Goal: Information Seeking & Learning: Learn about a topic

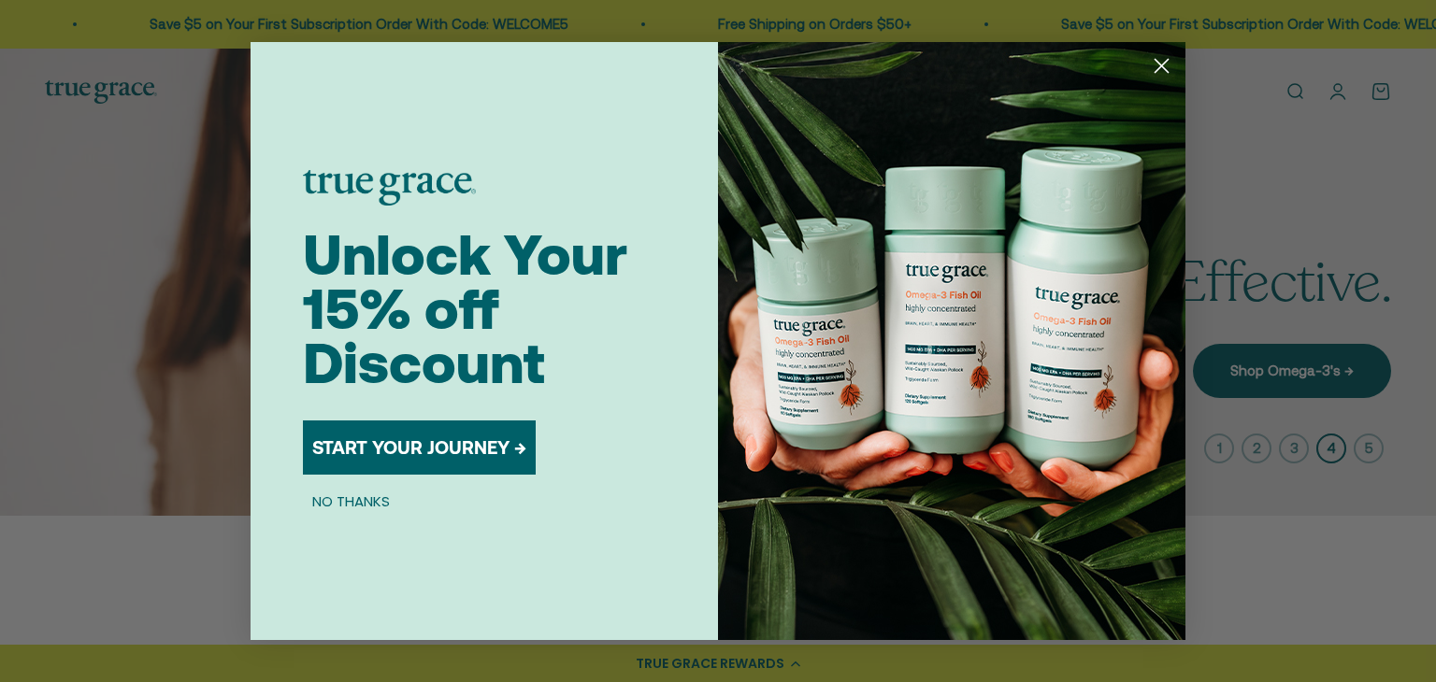
click at [1157, 64] on circle "Close dialog" at bounding box center [1161, 65] width 31 height 31
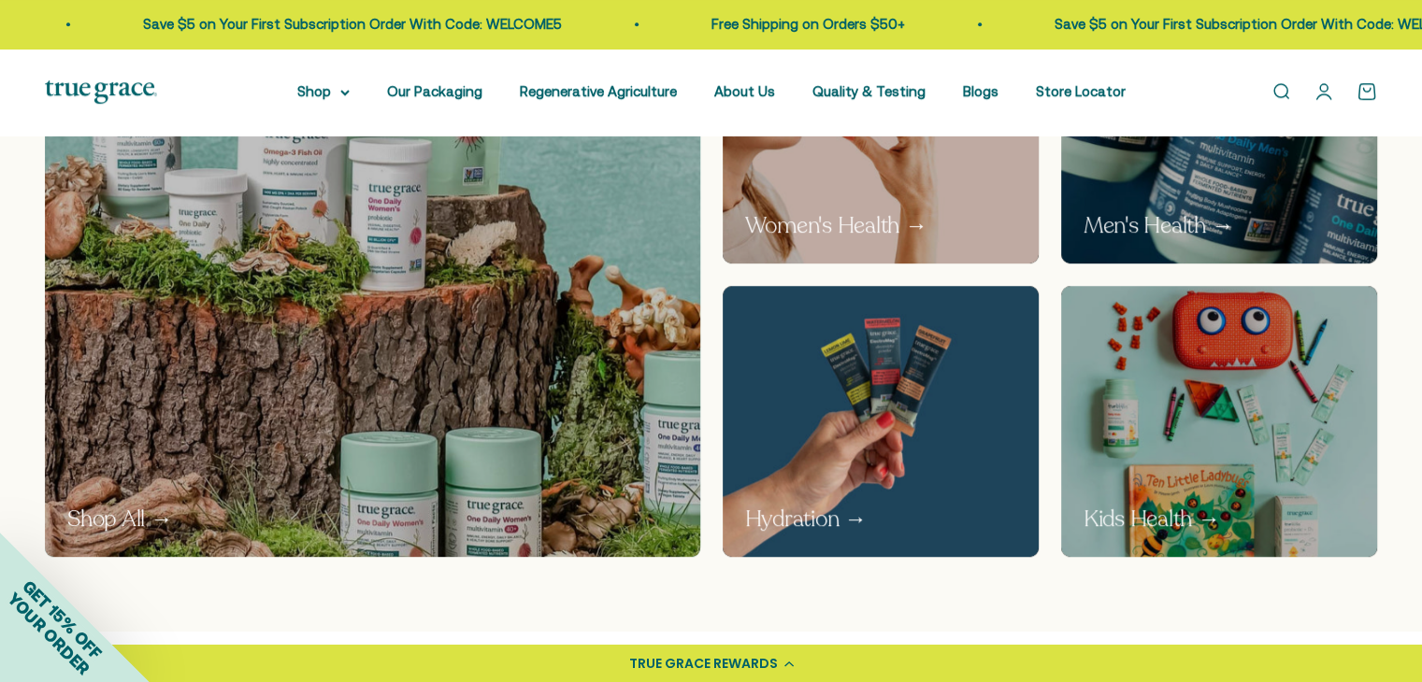
scroll to position [1165, 0]
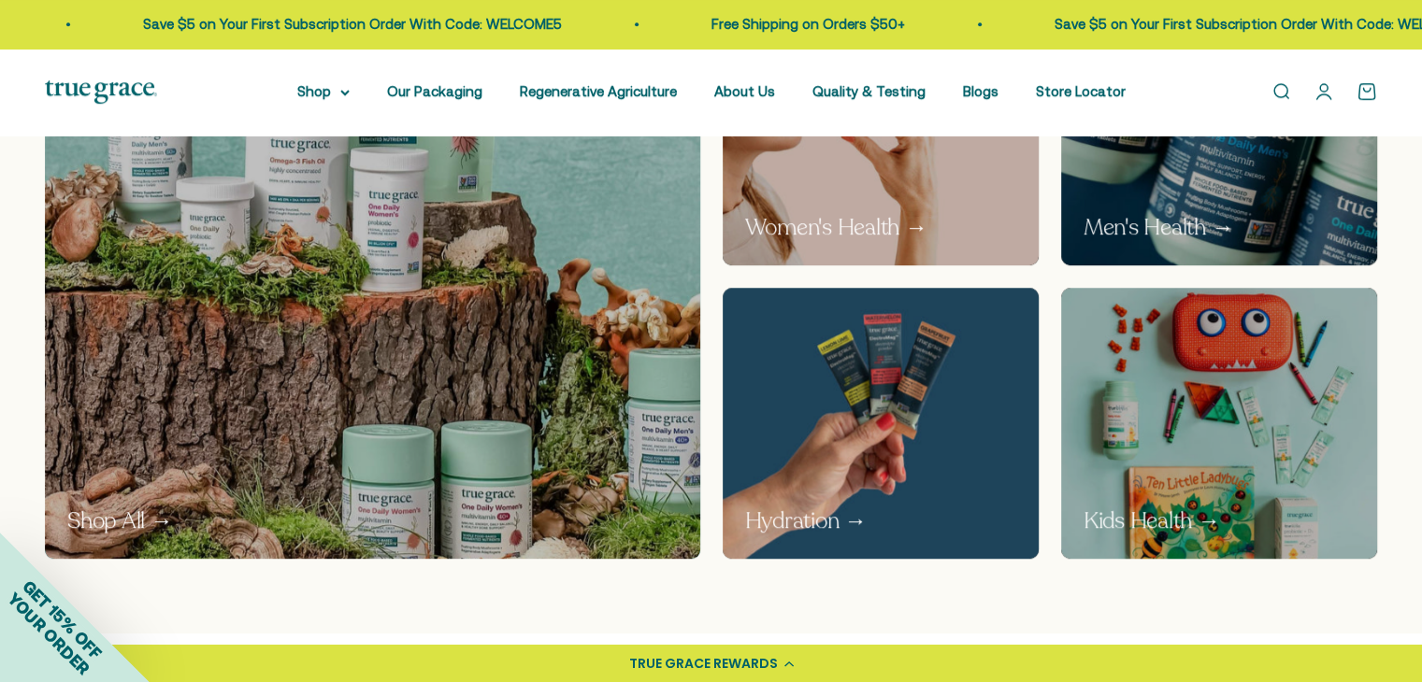
click at [893, 446] on img at bounding box center [880, 422] width 336 height 287
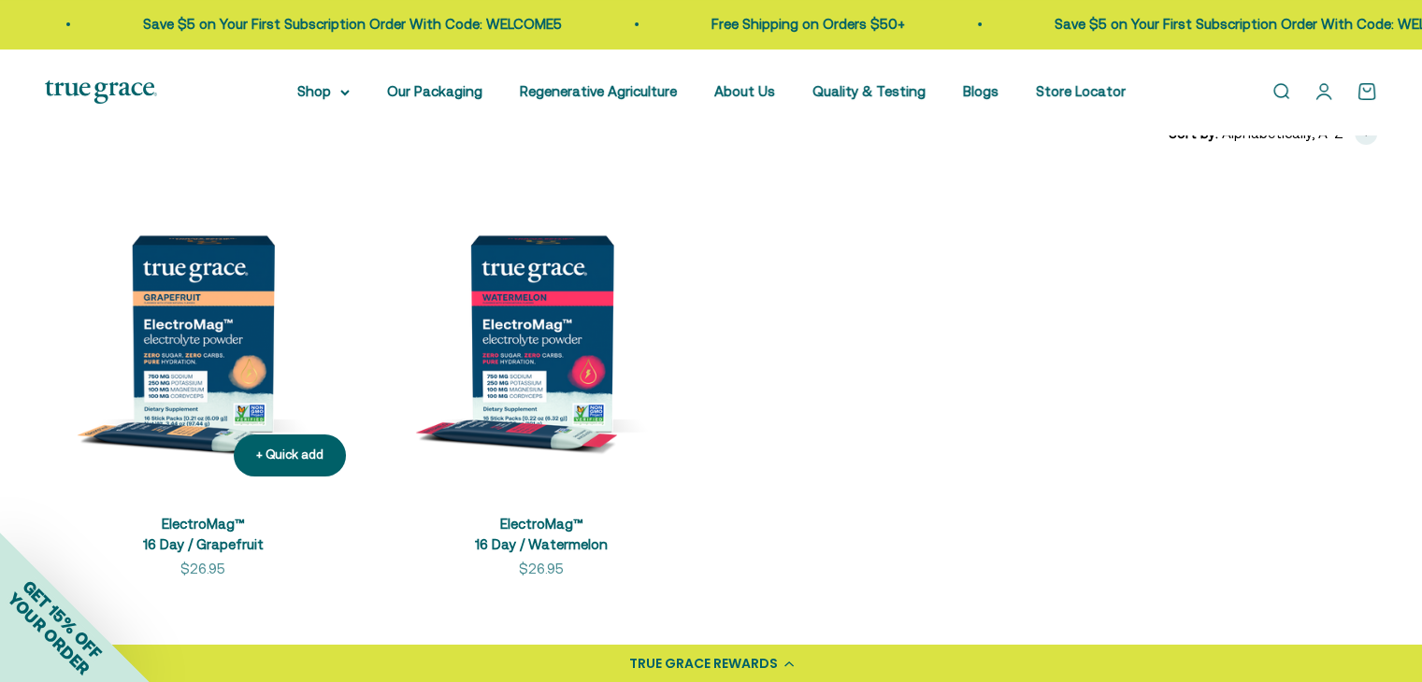
click at [146, 370] on img at bounding box center [203, 333] width 316 height 316
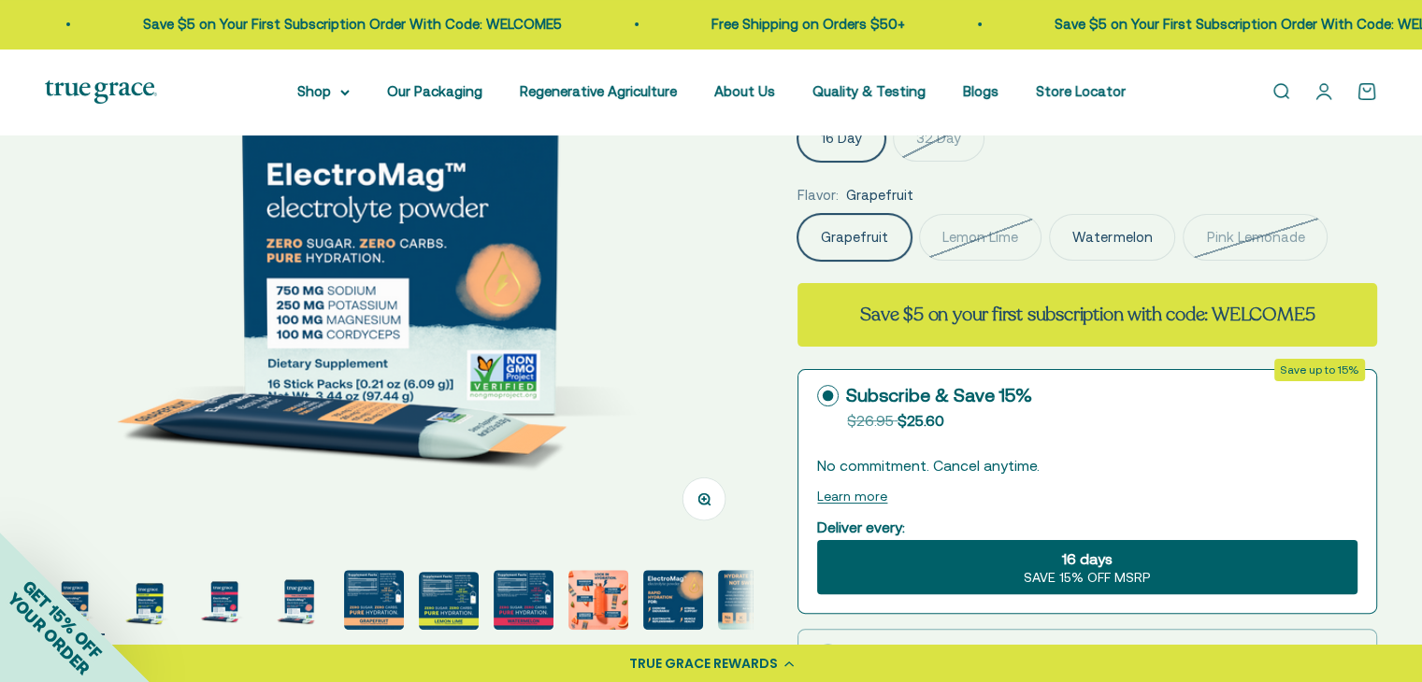
scroll to position [336, 0]
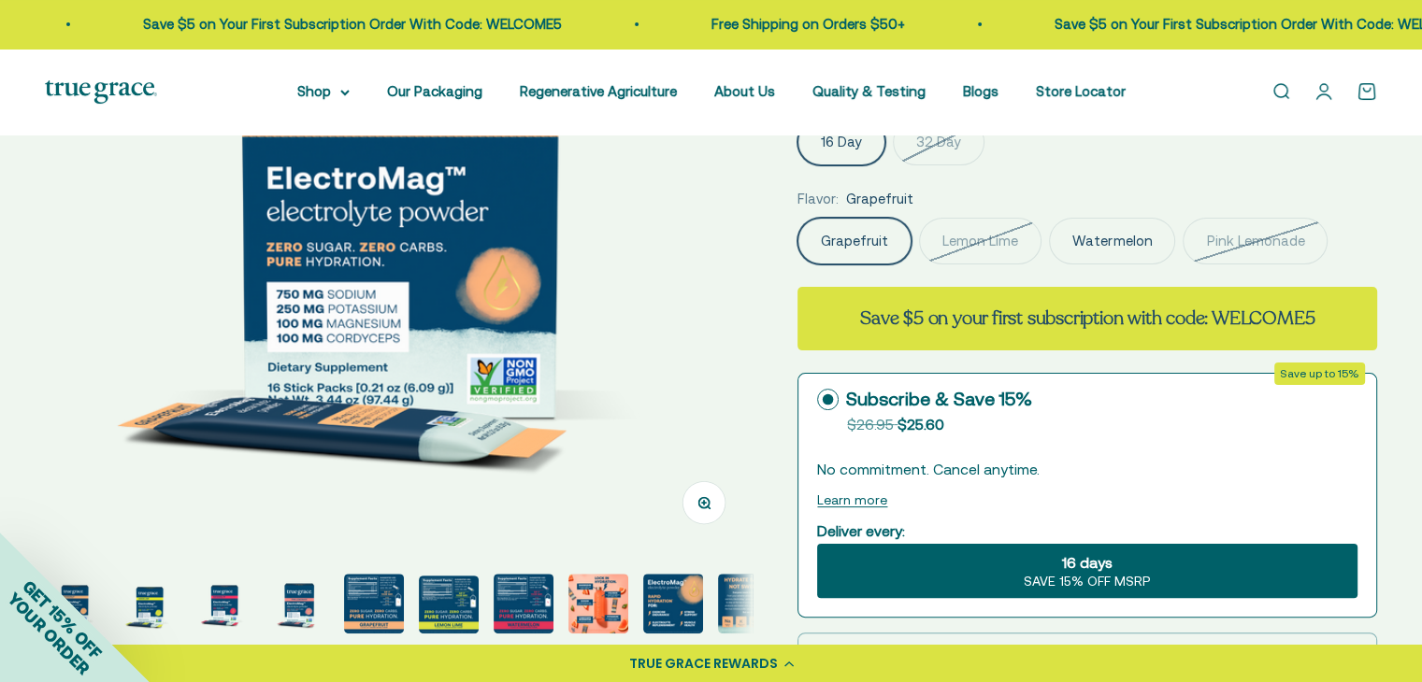
click at [579, 608] on img "Go to item 8" at bounding box center [598, 604] width 60 height 60
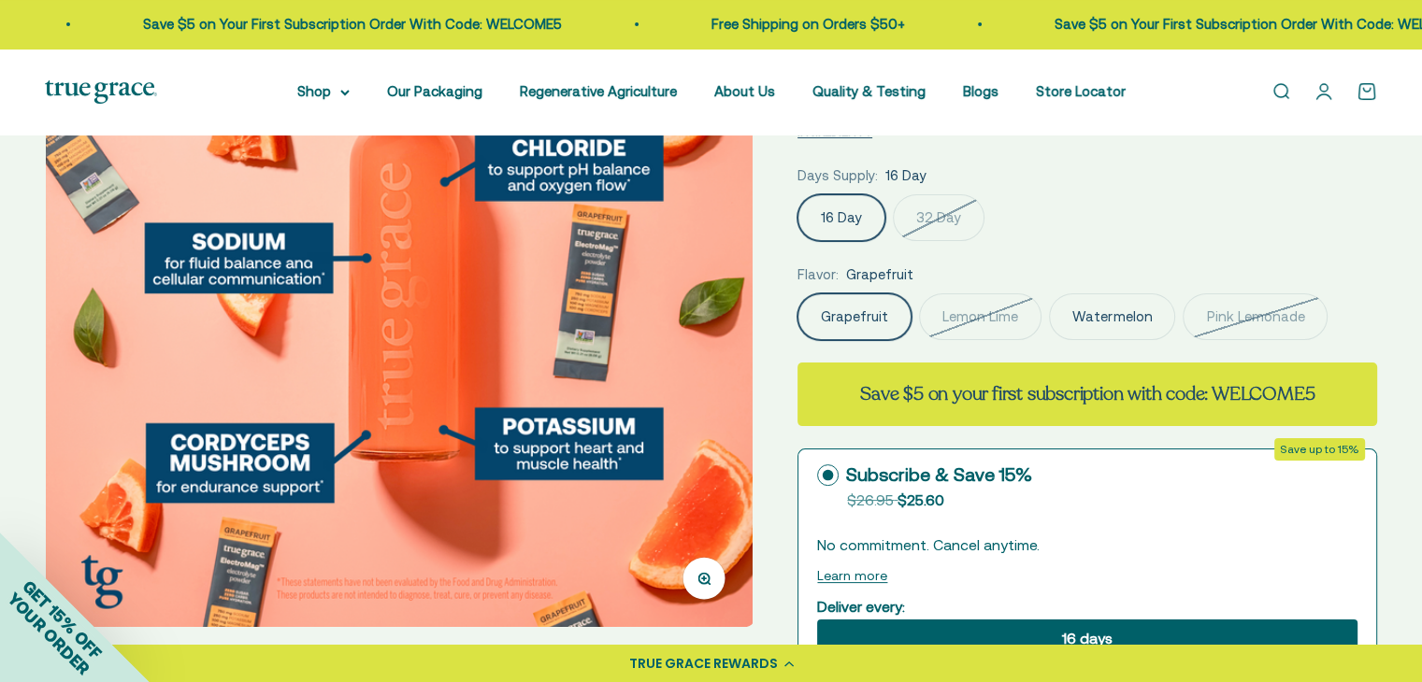
scroll to position [350, 0]
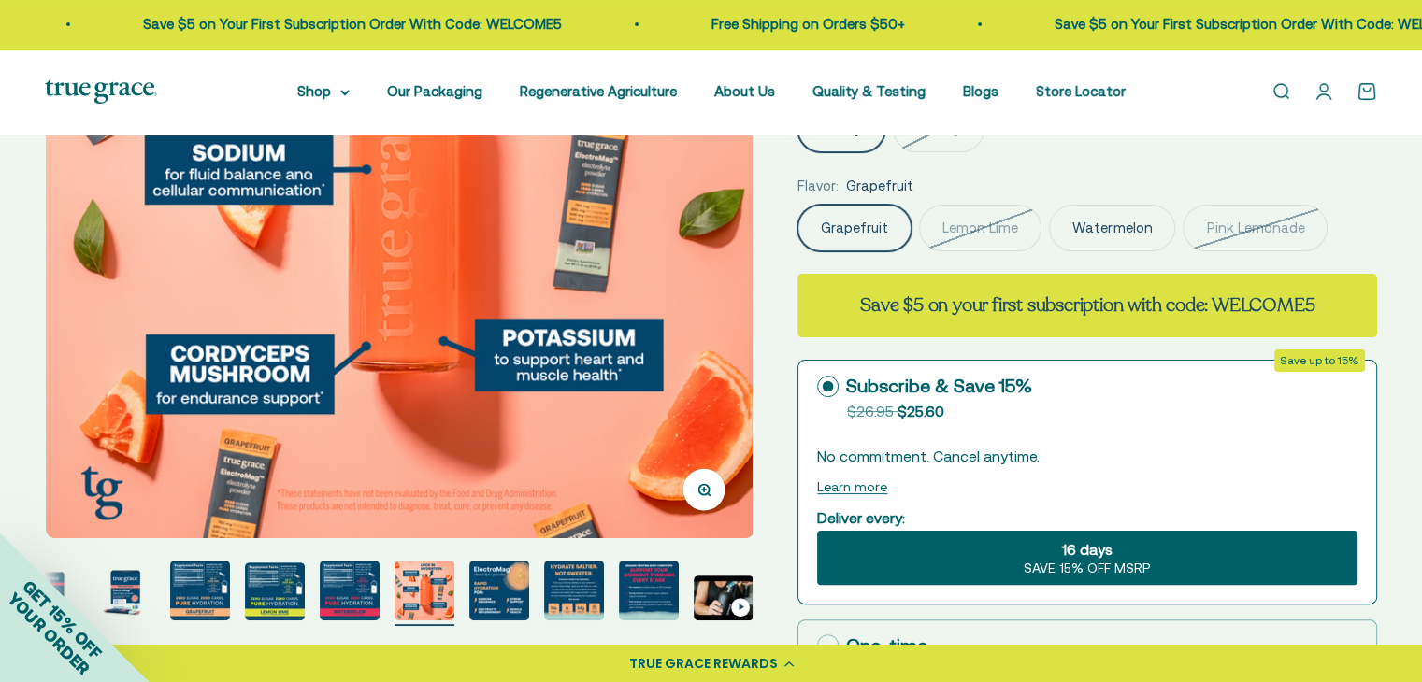
click at [575, 594] on img "Go to item 10" at bounding box center [574, 591] width 60 height 60
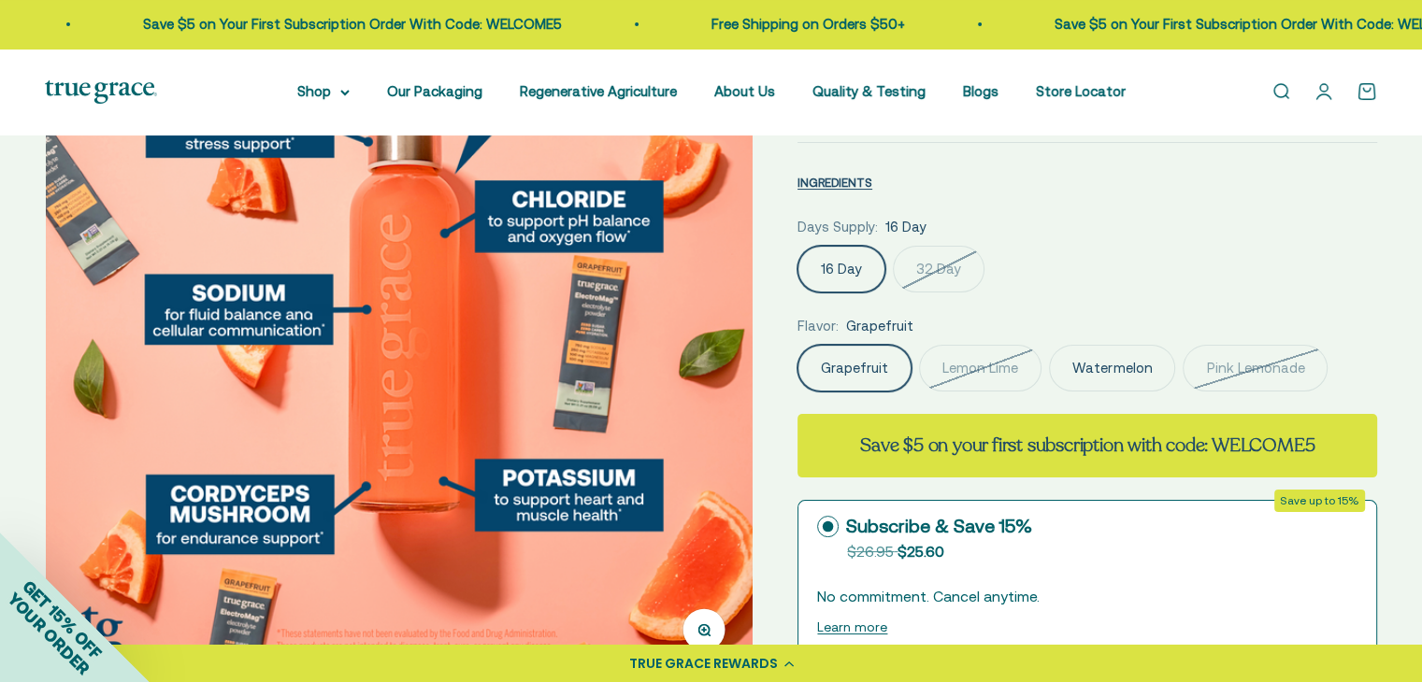
scroll to position [0, 0]
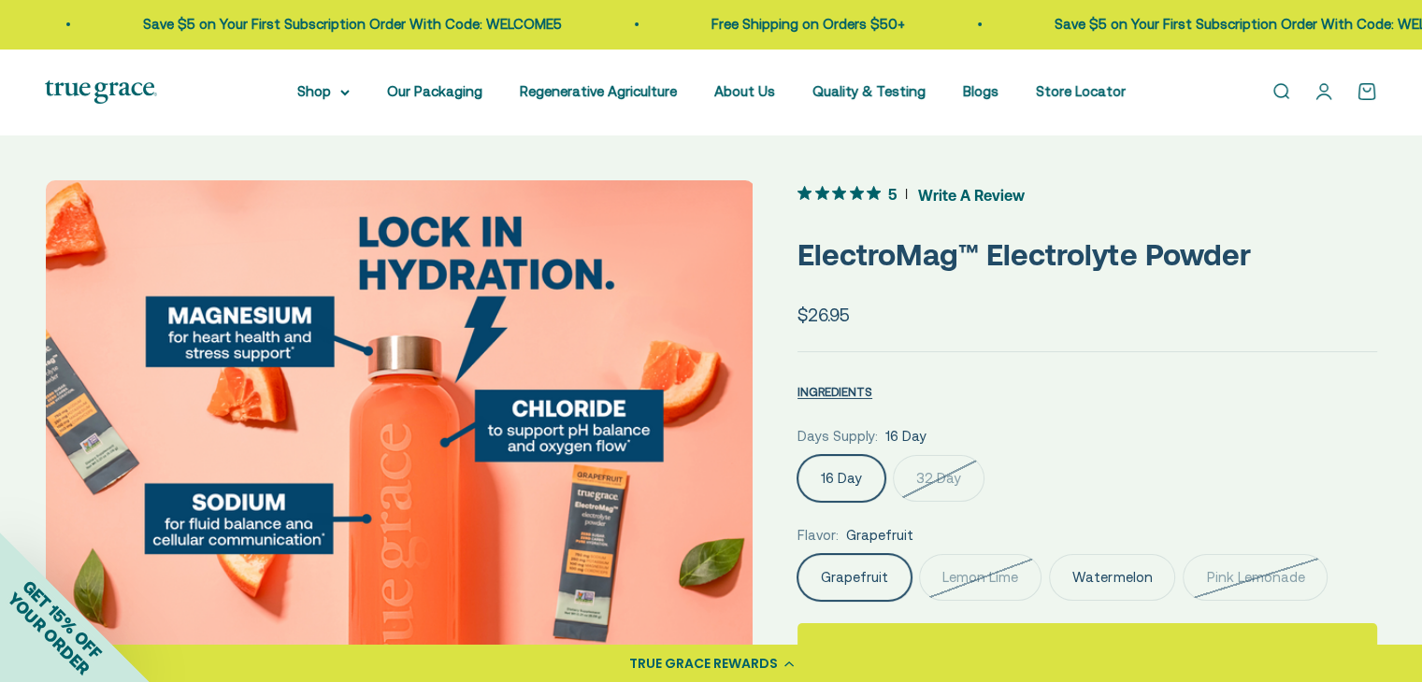
click at [118, 82] on img at bounding box center [101, 91] width 112 height 23
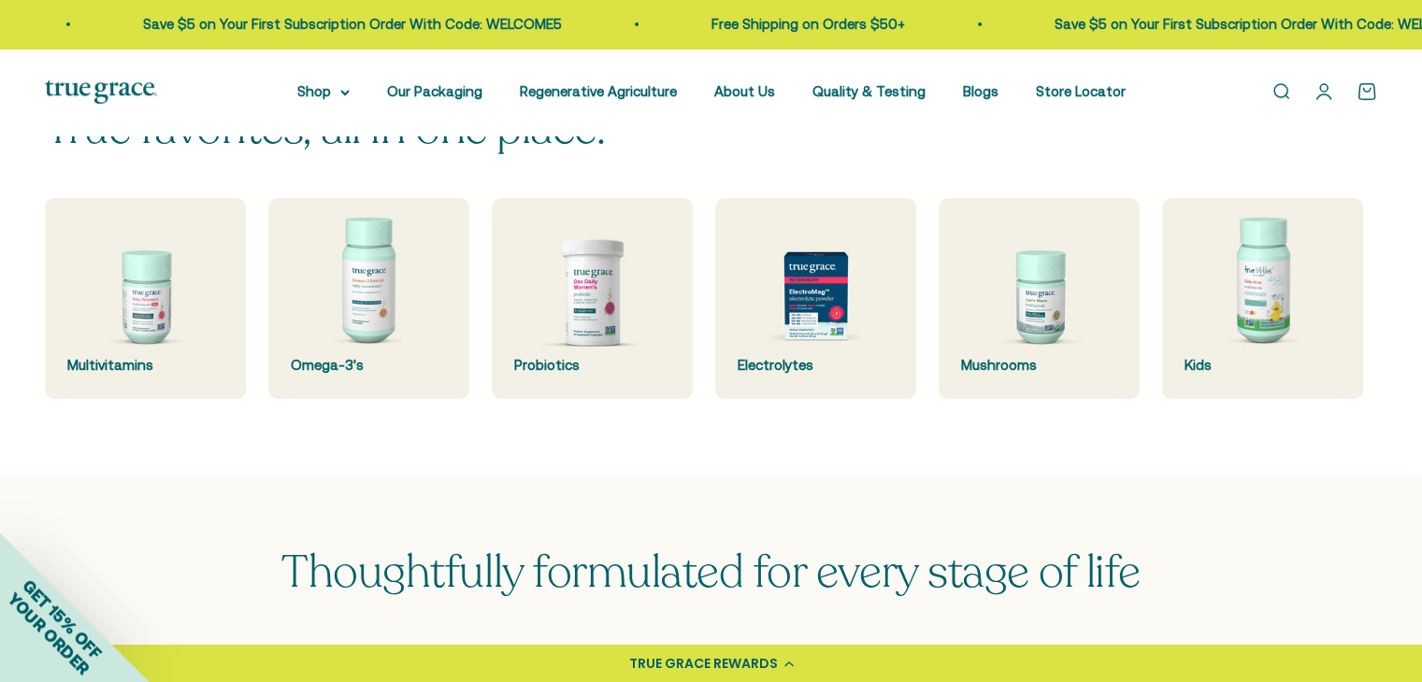
scroll to position [490, 0]
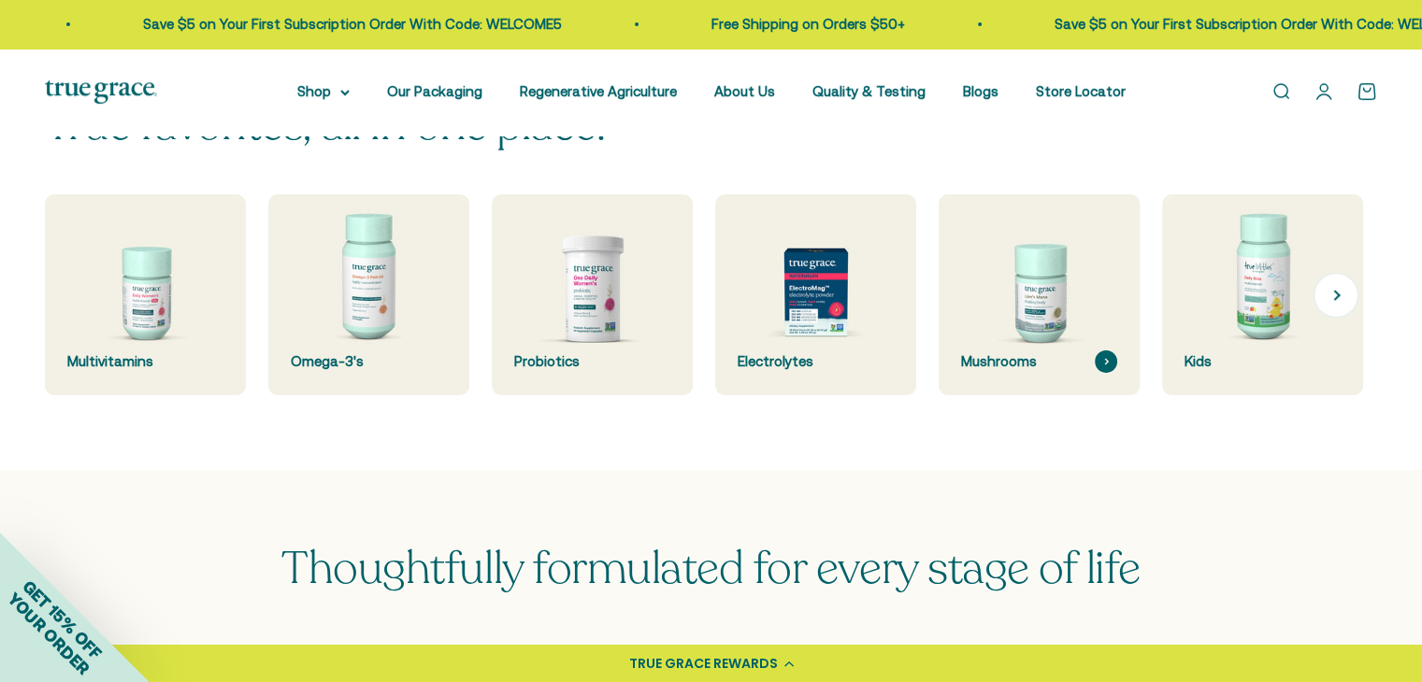
click at [1048, 306] on img at bounding box center [1039, 295] width 213 height 213
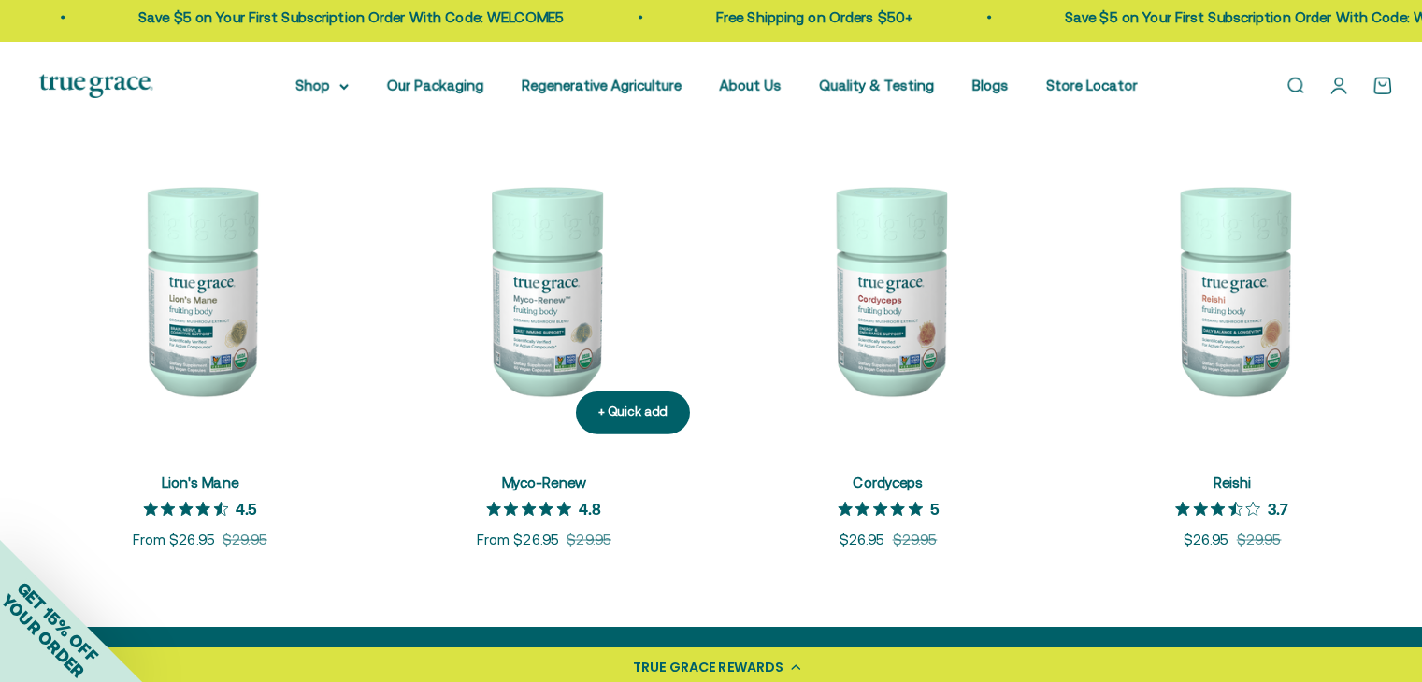
scroll to position [408, 0]
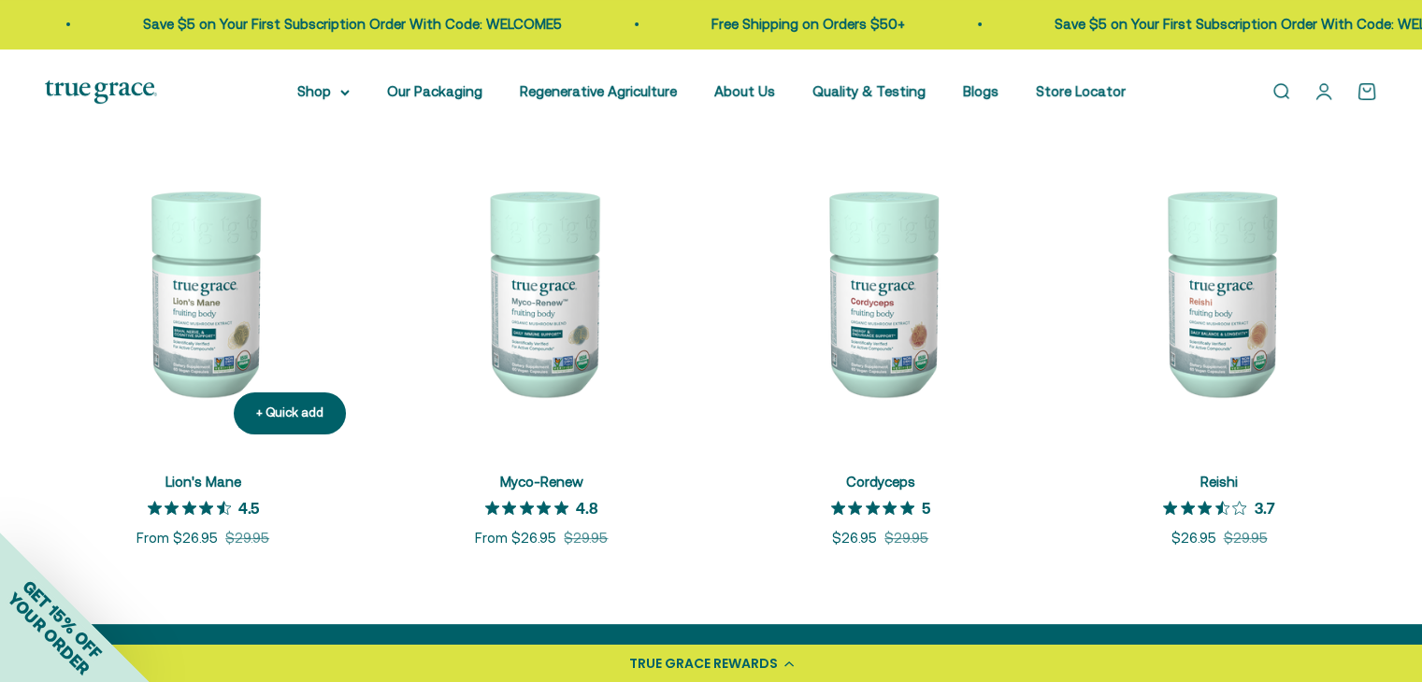
click at [232, 285] on img at bounding box center [203, 292] width 316 height 316
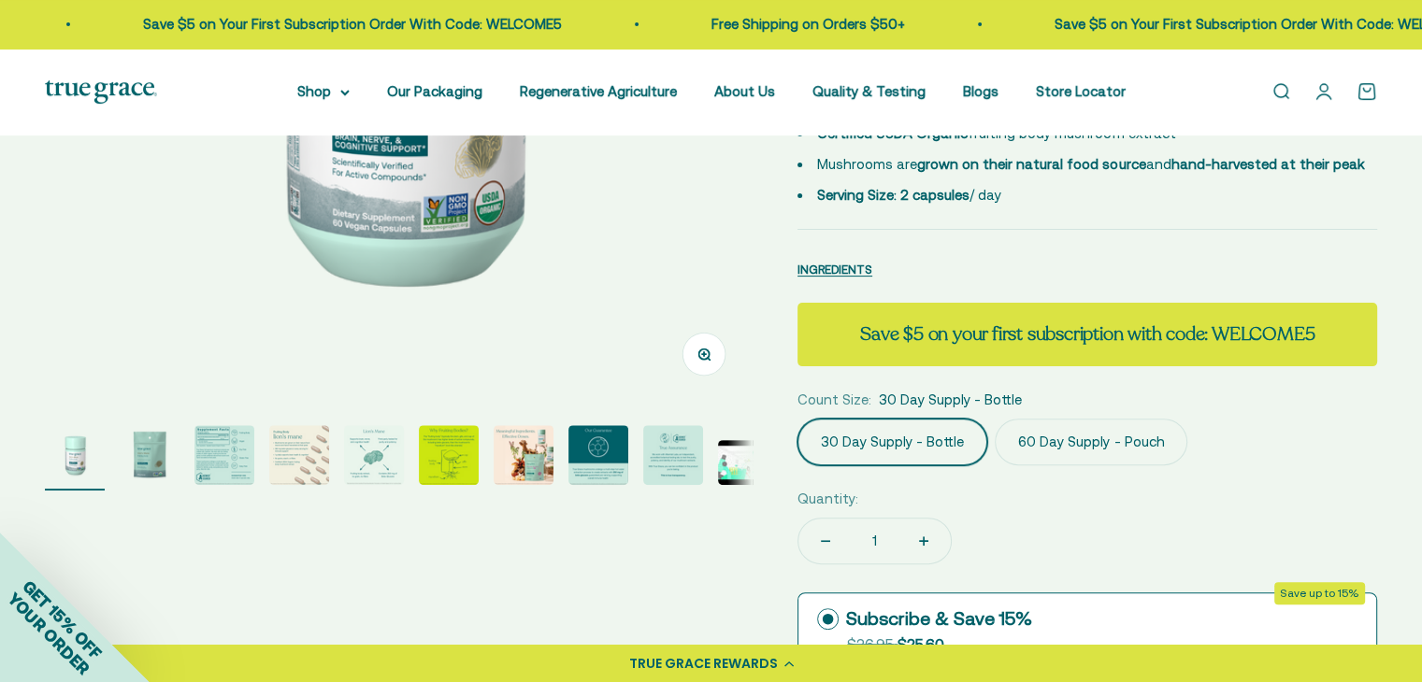
scroll to position [484, 0]
click at [376, 455] on img "Go to item 5" at bounding box center [374, 456] width 60 height 60
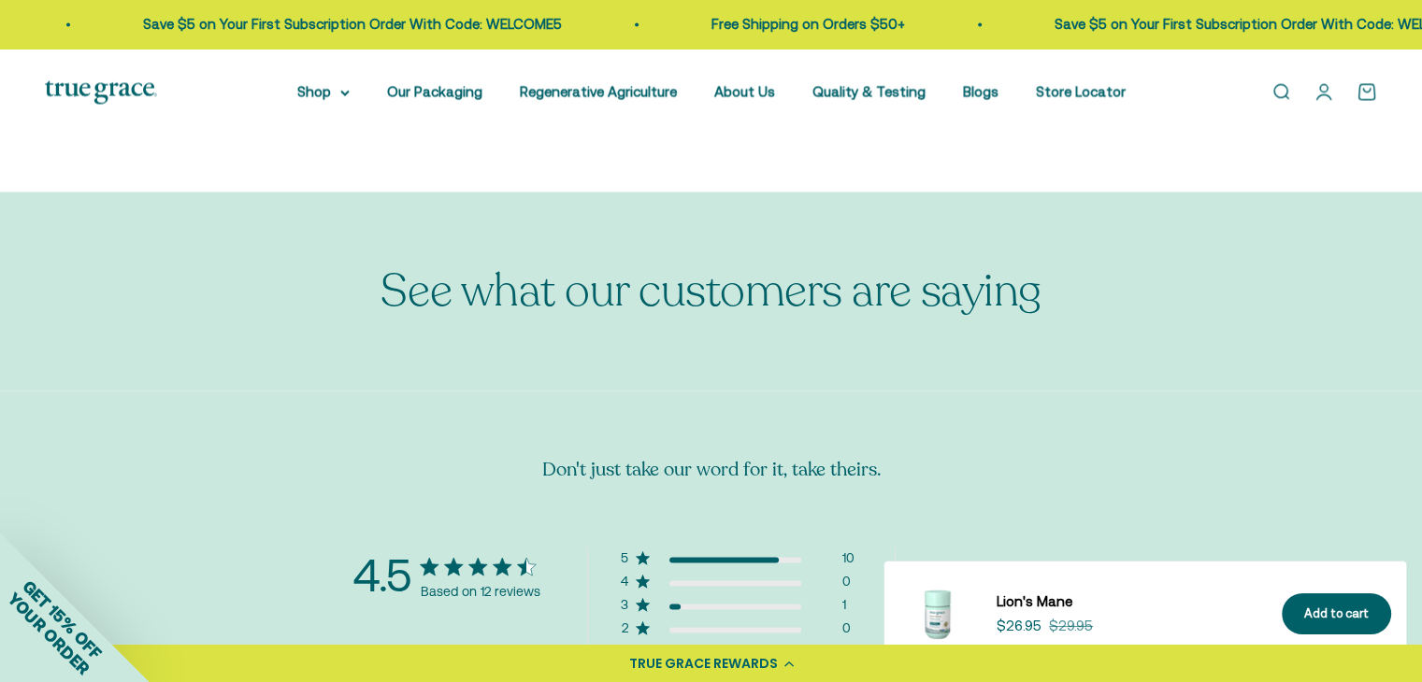
scroll to position [3655, 0]
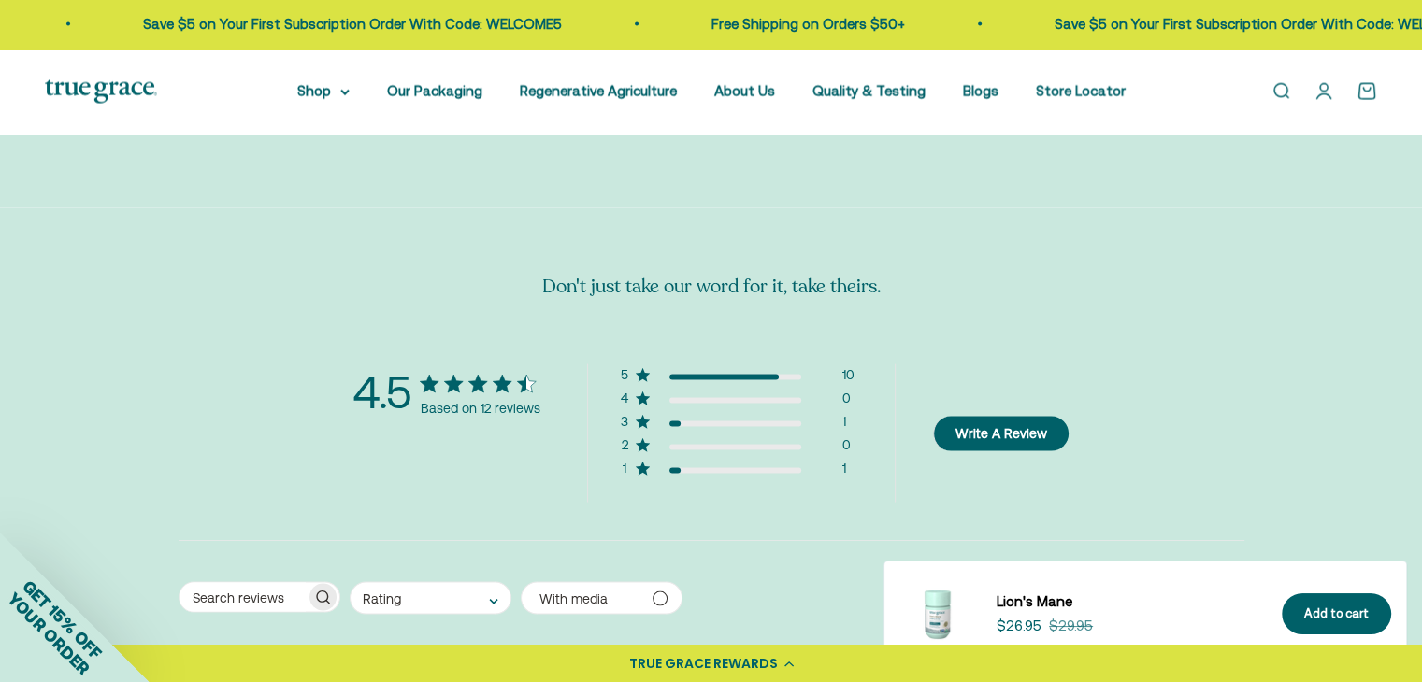
click at [512, 420] on div "4.5 Based on 12 reviews 5 10 4 0 3 1 2 0 1 1" at bounding box center [624, 434] width 542 height 138
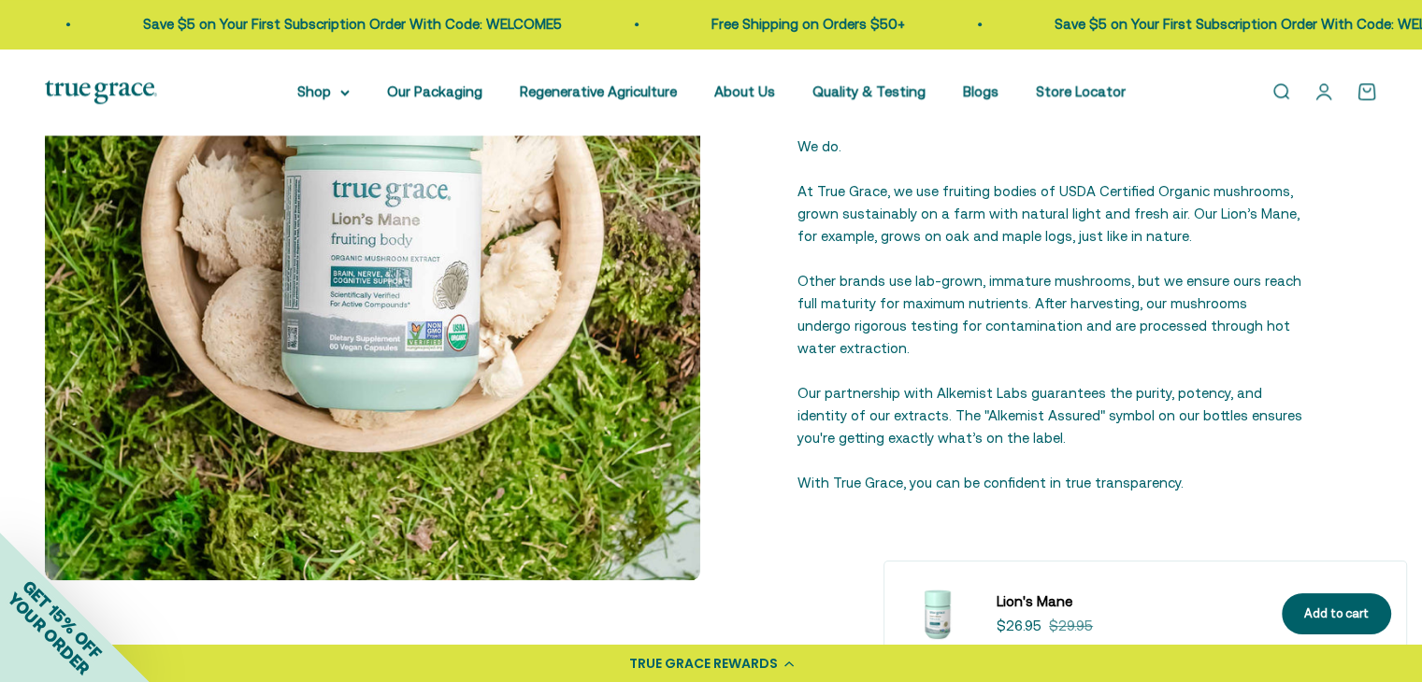
scroll to position [2505, 0]
